Goal: Information Seeking & Learning: Learn about a topic

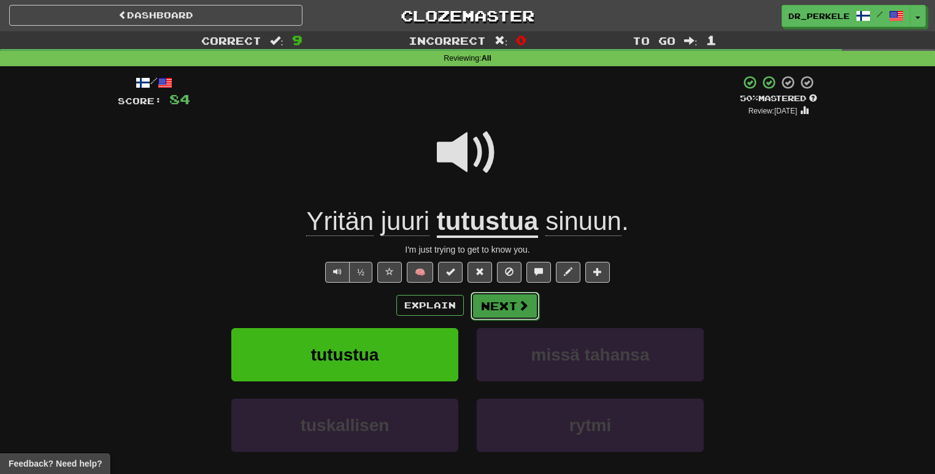
click at [518, 309] on span at bounding box center [523, 305] width 11 height 11
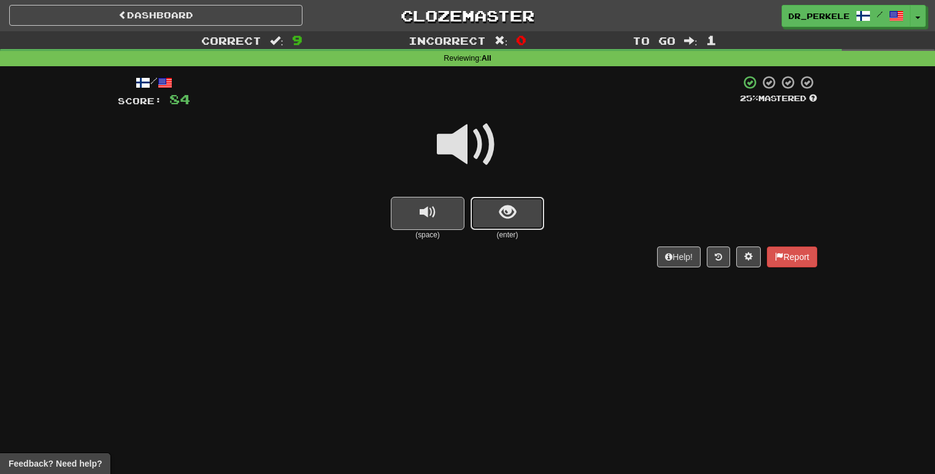
click at [486, 214] on button "show sentence" at bounding box center [508, 213] width 74 height 33
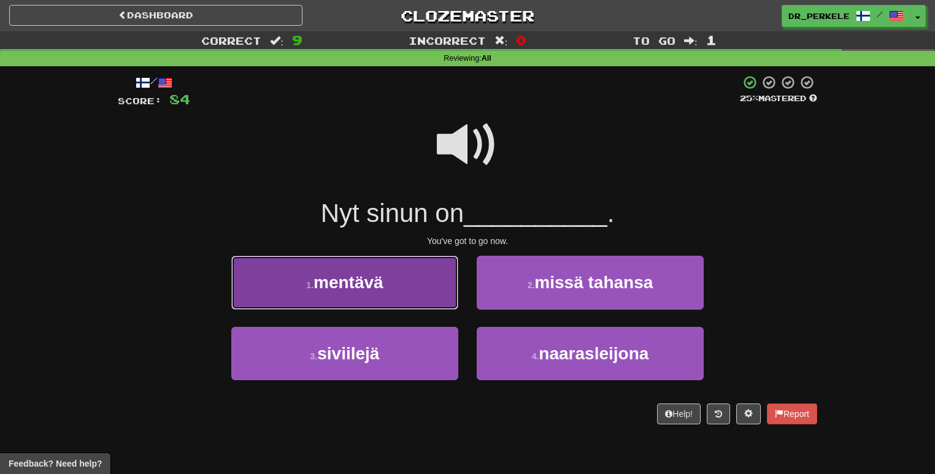
click at [384, 286] on span "mentävä" at bounding box center [349, 282] width 70 height 19
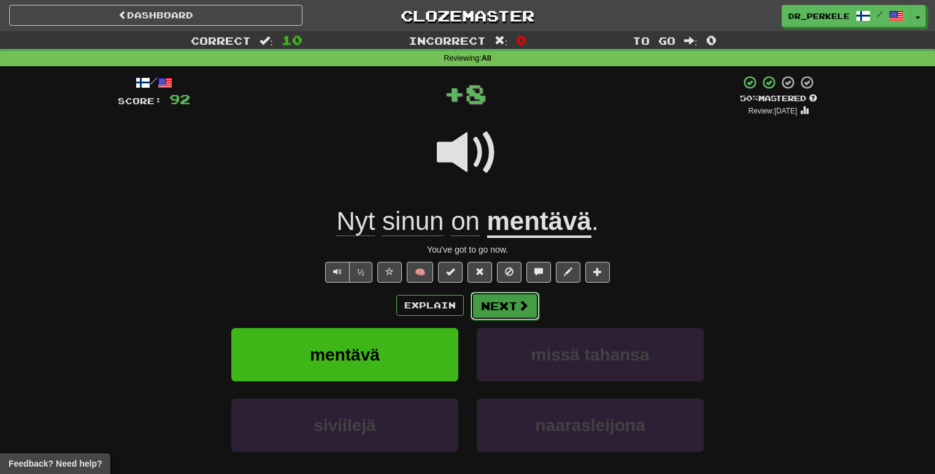
click at [525, 317] on button "Next" at bounding box center [505, 306] width 69 height 28
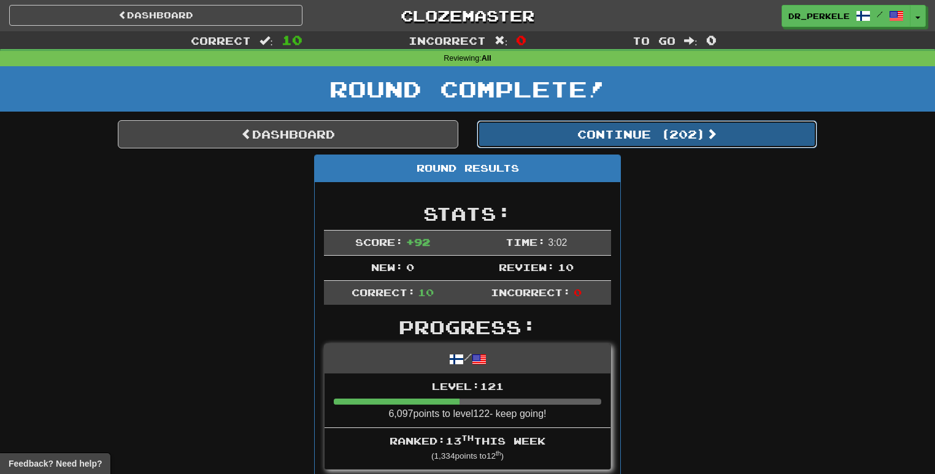
click at [670, 123] on button "Continue ( 202 )" at bounding box center [647, 134] width 341 height 28
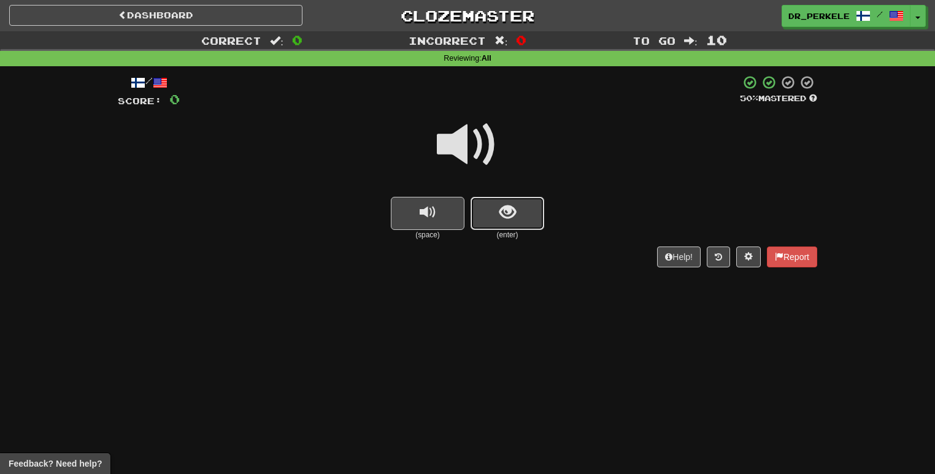
click at [522, 204] on button "show sentence" at bounding box center [508, 213] width 74 height 33
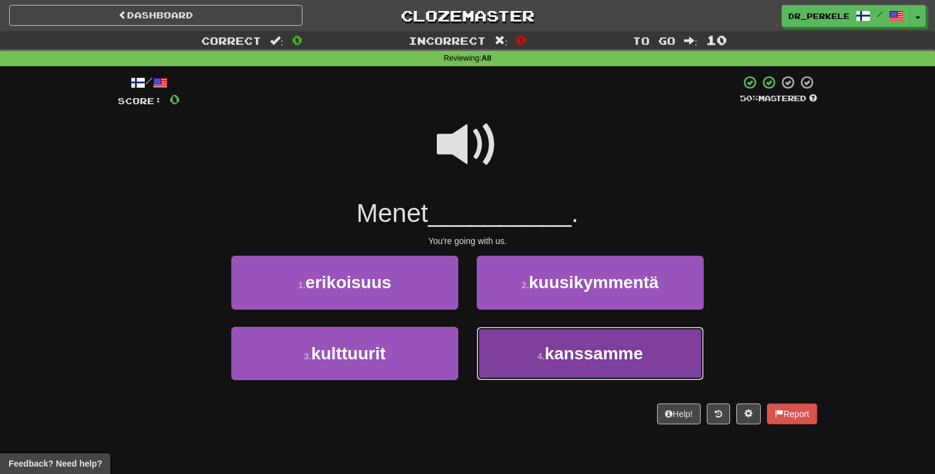
click at [547, 347] on span "kanssamme" at bounding box center [594, 353] width 98 height 19
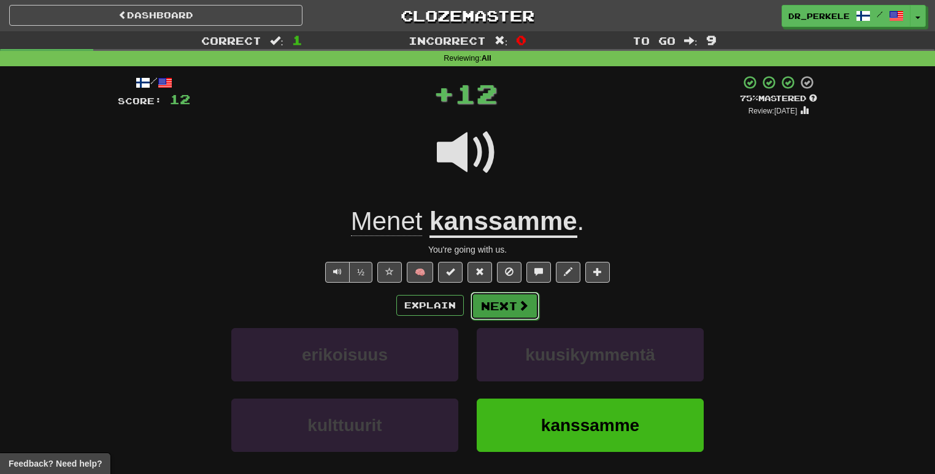
click at [496, 314] on button "Next" at bounding box center [505, 306] width 69 height 28
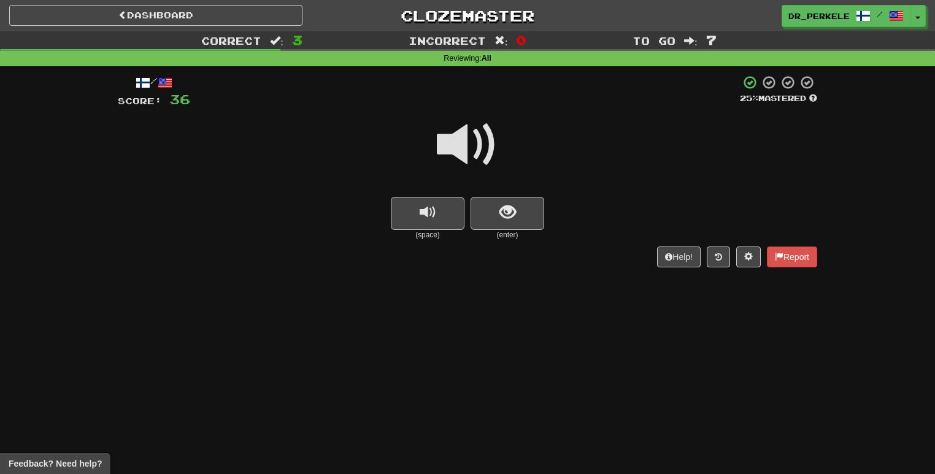
drag, startPoint x: 444, startPoint y: 115, endPoint x: 465, endPoint y: 133, distance: 27.0
click at [444, 115] on span at bounding box center [467, 144] width 61 height 61
click at [449, 137] on span at bounding box center [467, 144] width 61 height 61
click at [461, 131] on span at bounding box center [467, 144] width 61 height 61
click at [501, 195] on div at bounding box center [468, 153] width 700 height 88
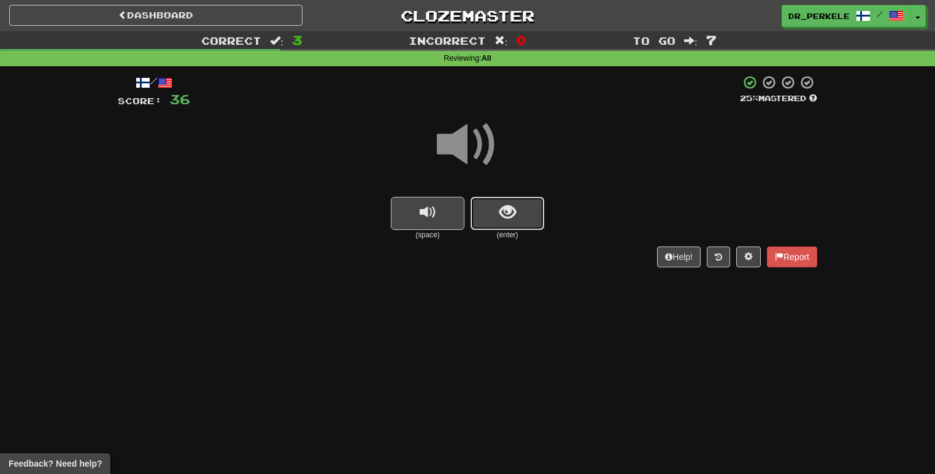
click at [517, 210] on button "show sentence" at bounding box center [508, 213] width 74 height 33
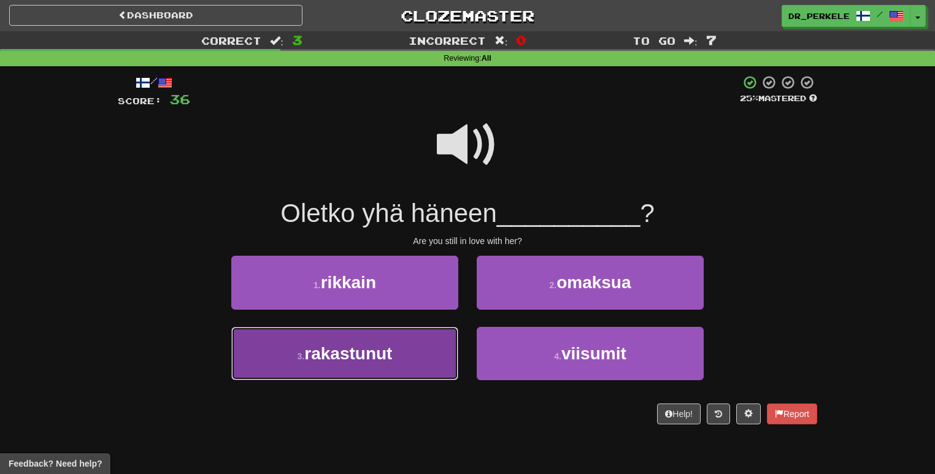
click at [386, 352] on span "rakastunut" at bounding box center [348, 353] width 88 height 19
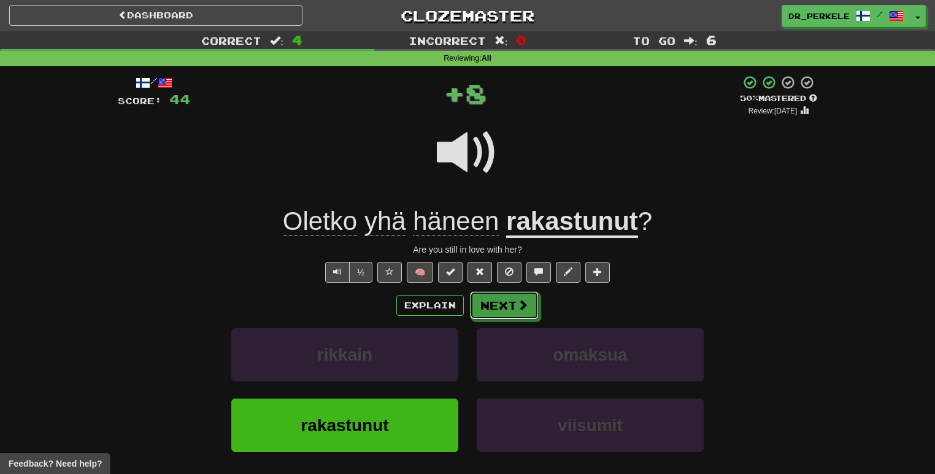
click at [531, 291] on div "Explain Next" at bounding box center [468, 305] width 700 height 28
click at [524, 298] on button "Next" at bounding box center [505, 306] width 69 height 28
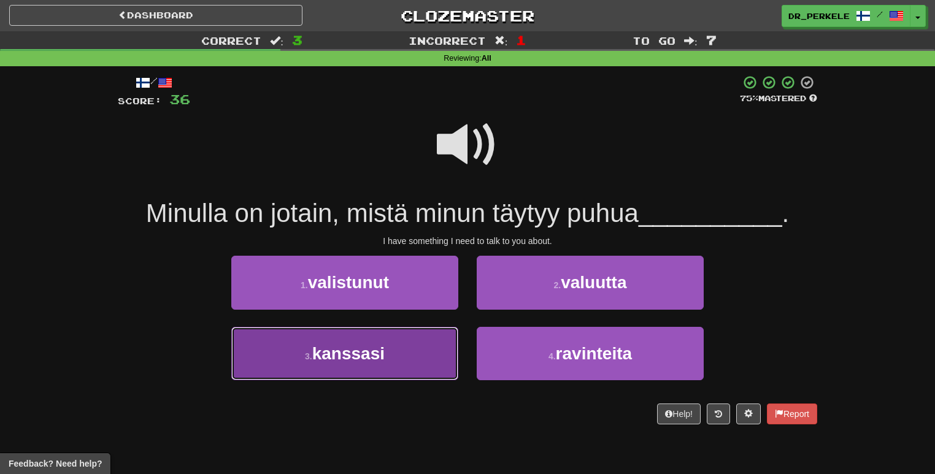
click at [398, 345] on button "3 . kanssasi" at bounding box center [344, 353] width 227 height 53
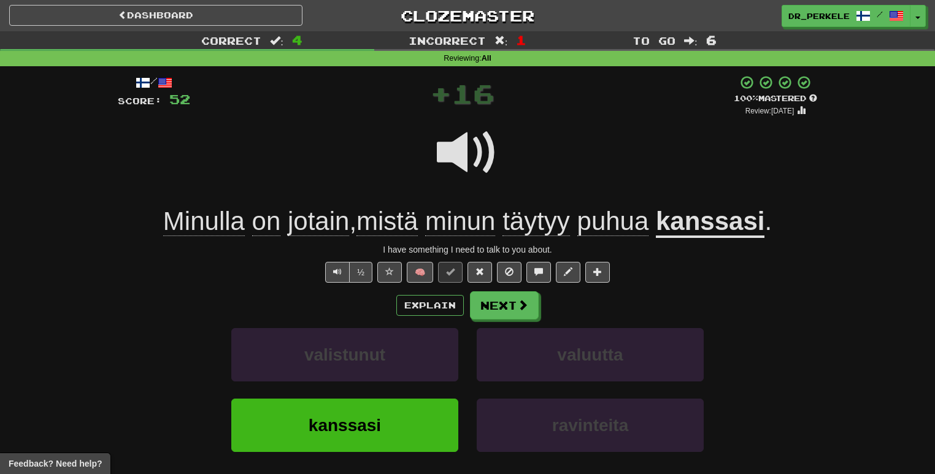
click at [518, 321] on div "Explain Next valistunut valuutta kanssasi ravinteita Learn more: valistunut val…" at bounding box center [468, 389] width 700 height 197
click at [520, 312] on button "Next" at bounding box center [505, 306] width 69 height 28
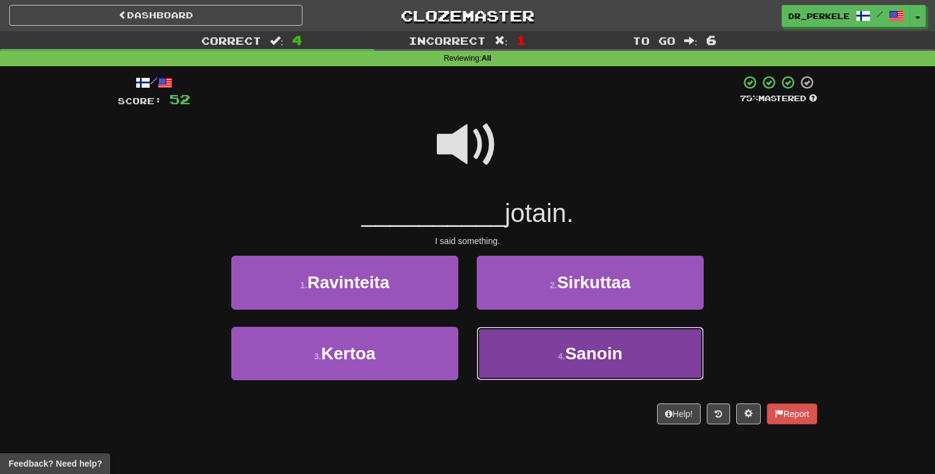
click at [579, 346] on span "Sanoin" at bounding box center [593, 353] width 57 height 19
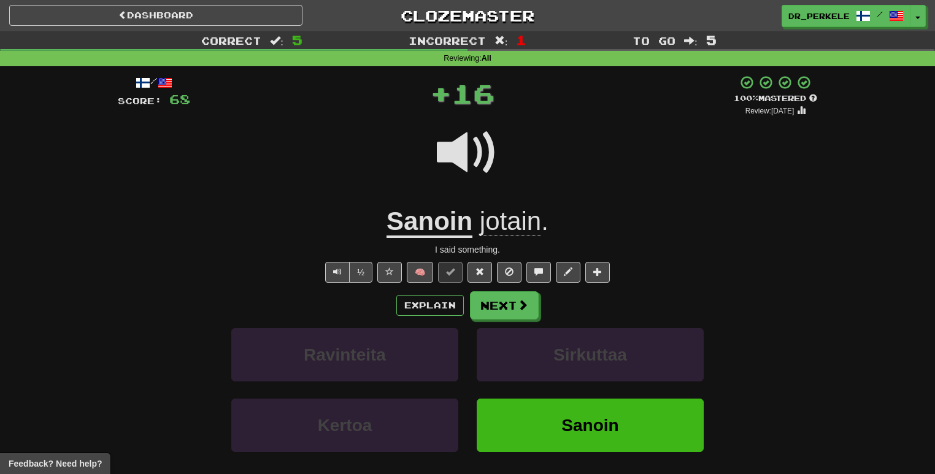
click at [511, 220] on span "jotain" at bounding box center [510, 221] width 61 height 29
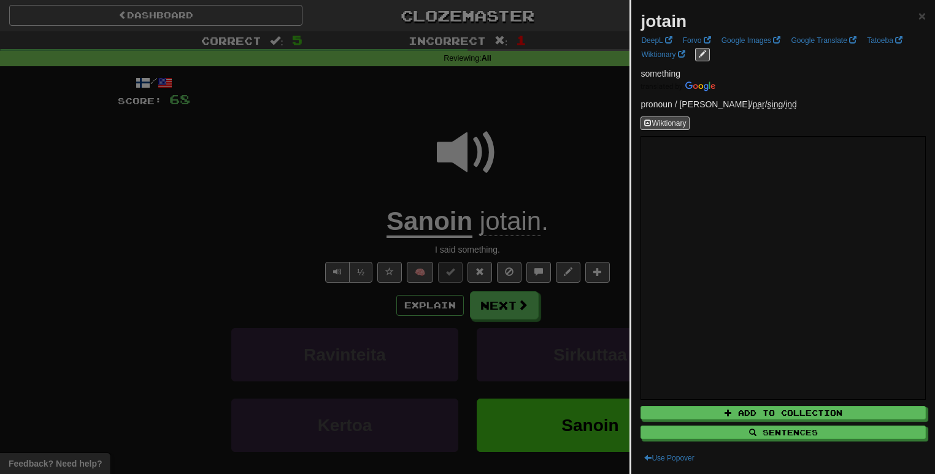
click at [593, 121] on div at bounding box center [467, 237] width 935 height 474
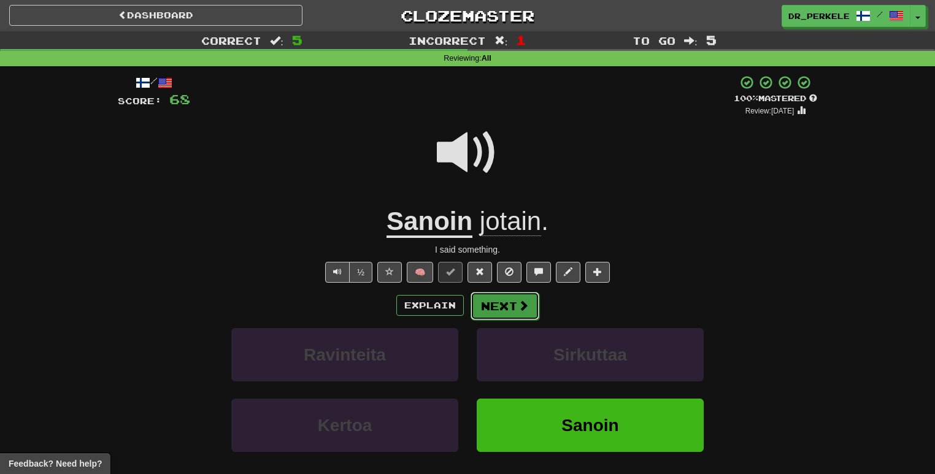
click at [511, 316] on button "Next" at bounding box center [505, 306] width 69 height 28
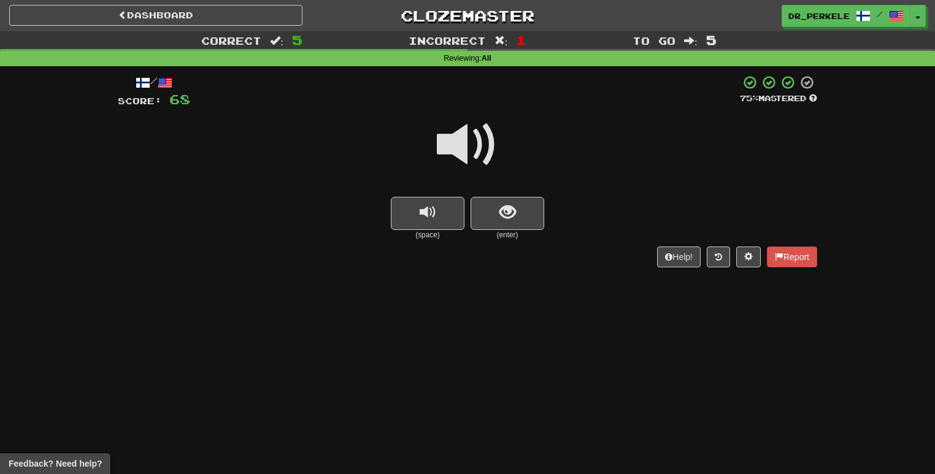
click at [471, 140] on span at bounding box center [467, 144] width 61 height 61
click at [523, 214] on button "show sentence" at bounding box center [508, 213] width 74 height 33
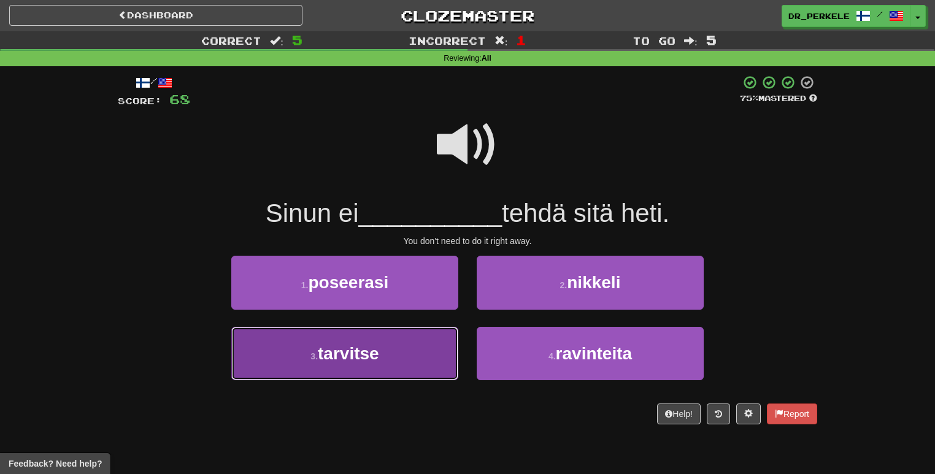
click at [393, 349] on button "3 . tarvitse" at bounding box center [344, 353] width 227 height 53
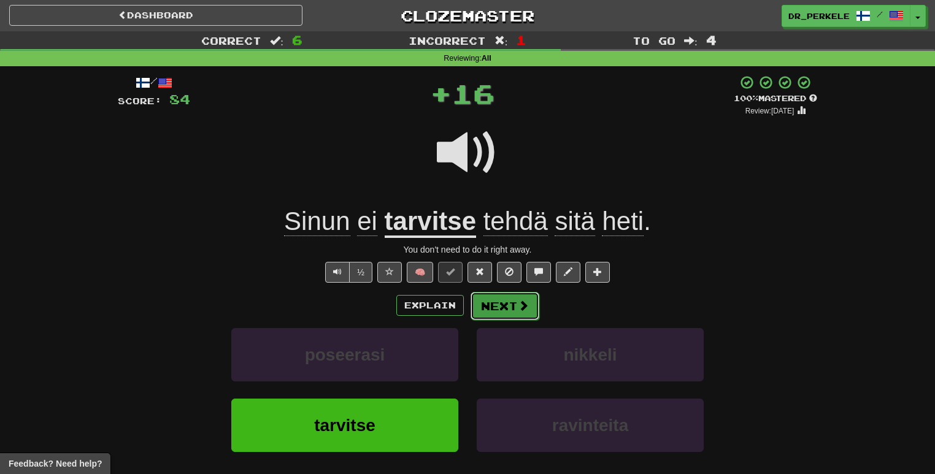
click at [518, 307] on span at bounding box center [523, 305] width 11 height 11
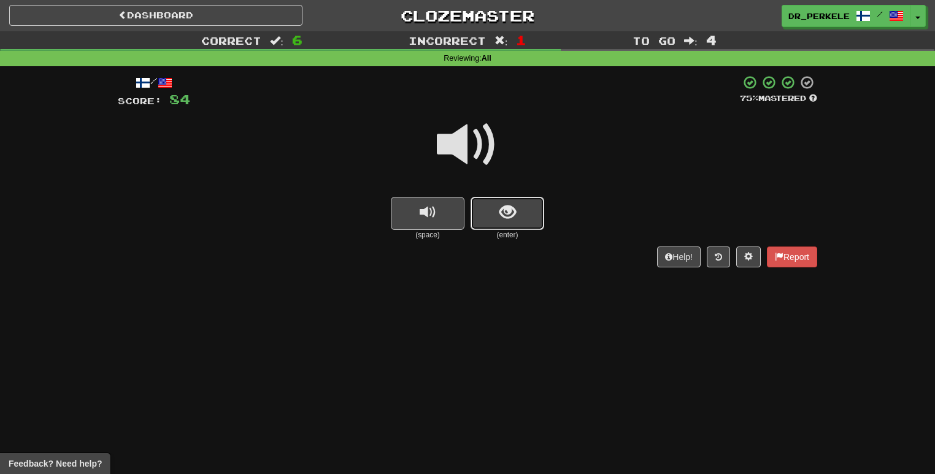
click at [506, 201] on button "show sentence" at bounding box center [508, 213] width 74 height 33
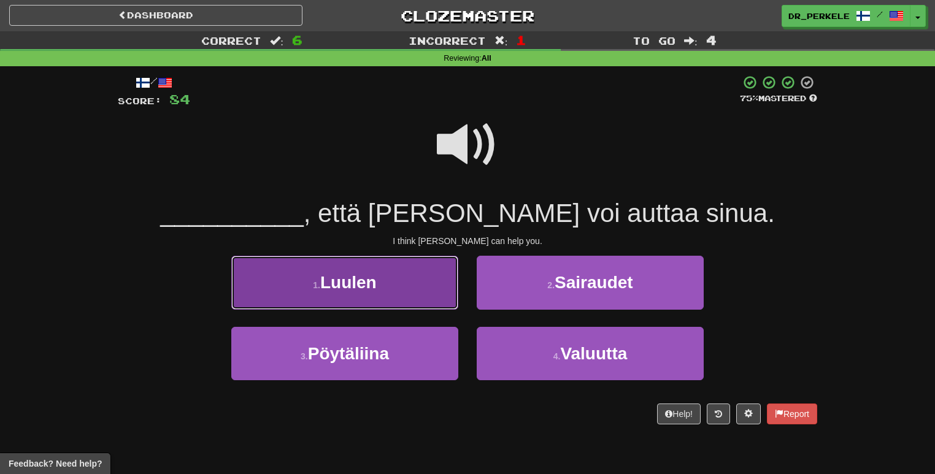
click at [403, 292] on button "1 . [GEOGRAPHIC_DATA]" at bounding box center [344, 282] width 227 height 53
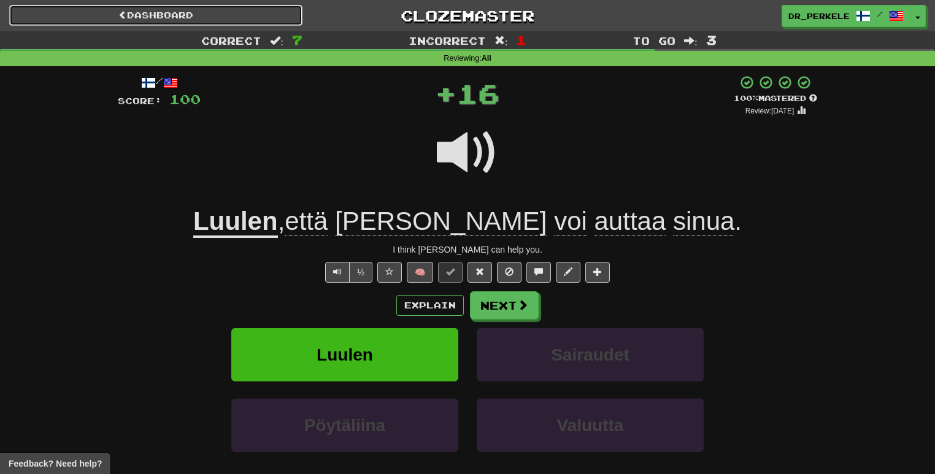
click at [182, 21] on link "Dashboard" at bounding box center [155, 15] width 293 height 21
